Goal: Task Accomplishment & Management: Use online tool/utility

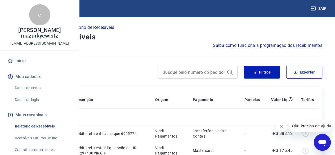
scroll to position [27, 0]
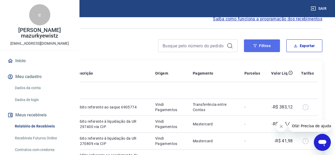
click at [270, 47] on button "Filtros" at bounding box center [262, 45] width 36 height 13
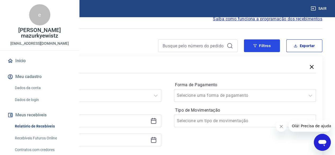
scroll to position [53, 0]
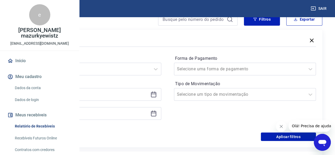
click at [157, 94] on icon at bounding box center [154, 94] width 6 height 6
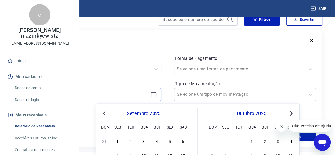
scroll to position [80, 0]
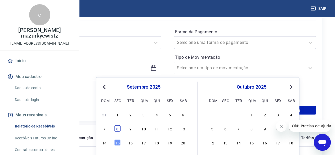
click at [115, 129] on div "8" at bounding box center [118, 129] width 6 height 6
type input "[DATE]"
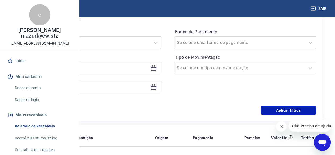
click at [157, 89] on icon at bounding box center [154, 87] width 6 height 6
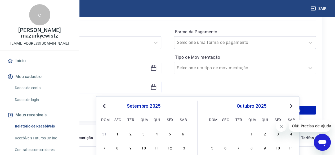
scroll to position [133, 0]
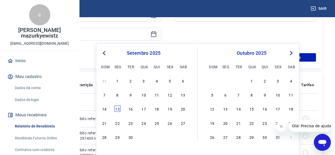
click at [118, 108] on div "15" at bounding box center [118, 109] width 6 height 6
type input "[DATE]"
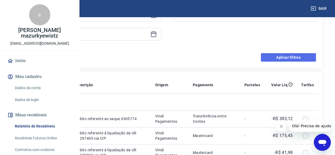
click at [294, 60] on button "Aplicar filtros" at bounding box center [288, 57] width 55 height 8
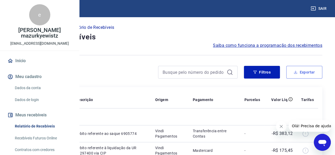
click at [308, 74] on button "Exportar" at bounding box center [305, 72] width 36 height 13
type input "[DATE]"
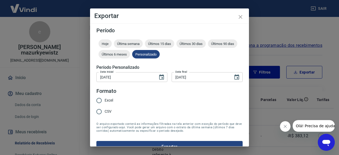
click at [109, 99] on span "Excel" at bounding box center [109, 101] width 8 height 6
click at [105, 99] on input "Excel" at bounding box center [99, 100] width 11 height 11
radio input "true"
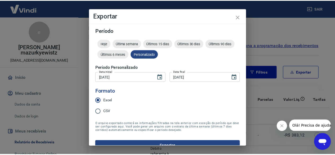
scroll to position [10, 0]
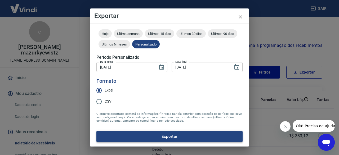
click at [168, 137] on button "Exportar" at bounding box center [169, 136] width 146 height 11
